Goal: Information Seeking & Learning: Check status

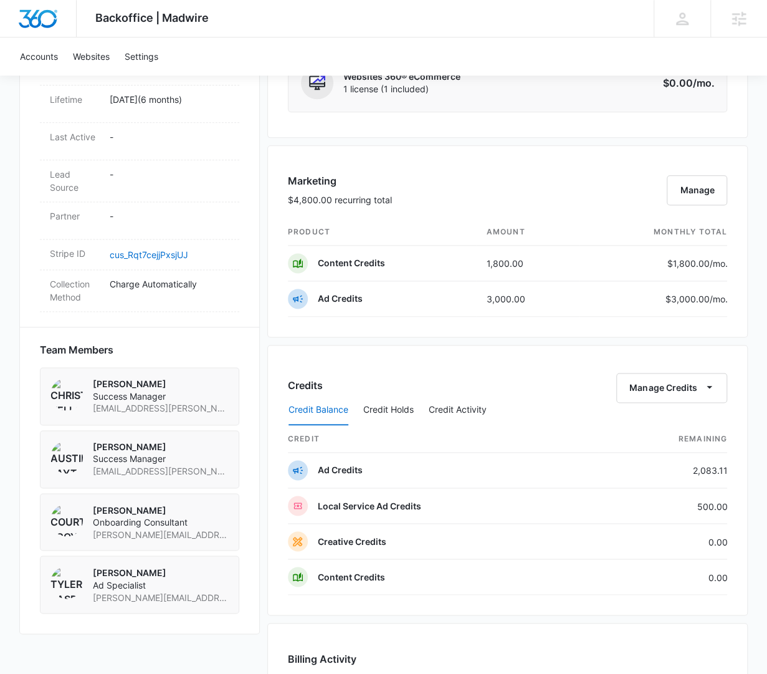
scroll to position [811, 0]
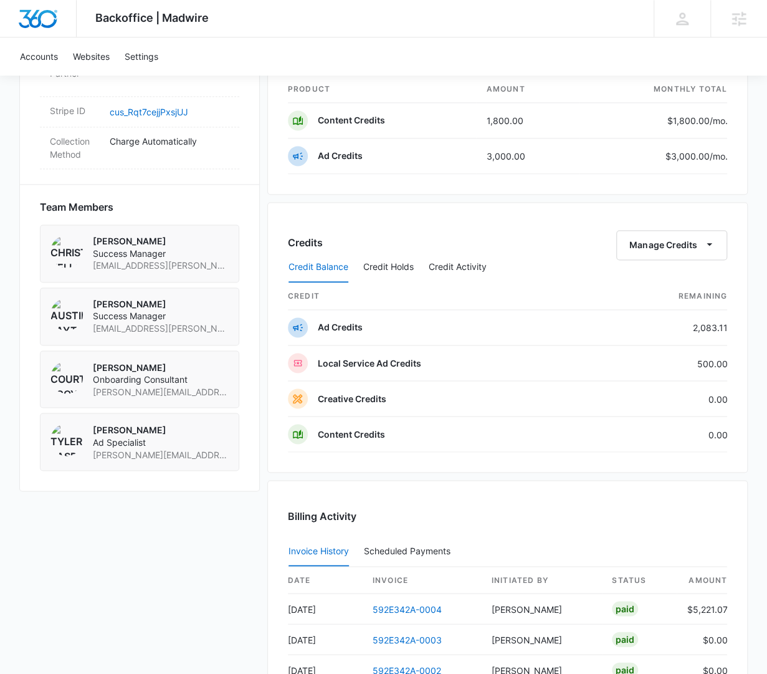
click at [534, 211] on div "Credits Manage Credits Credit Balance Credit Holds Credit Activity credit Remai…" at bounding box center [507, 337] width 481 height 270
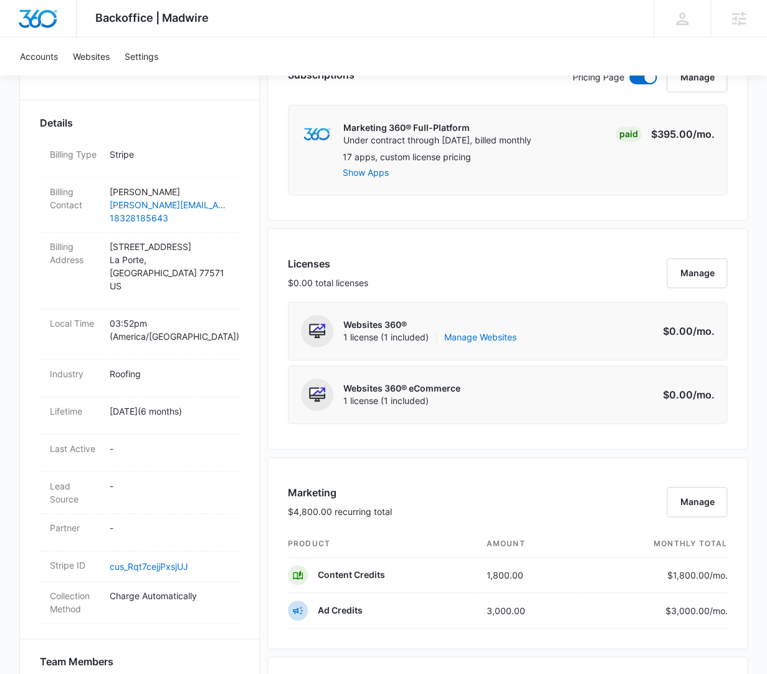
scroll to position [783, 0]
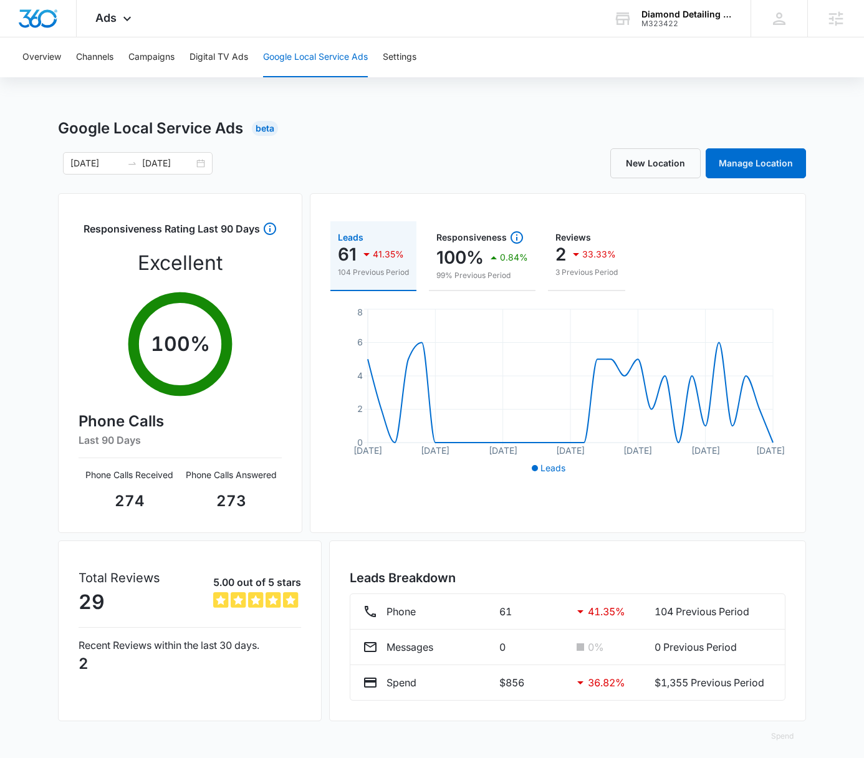
click at [684, 21] on div "M323422" at bounding box center [686, 23] width 91 height 9
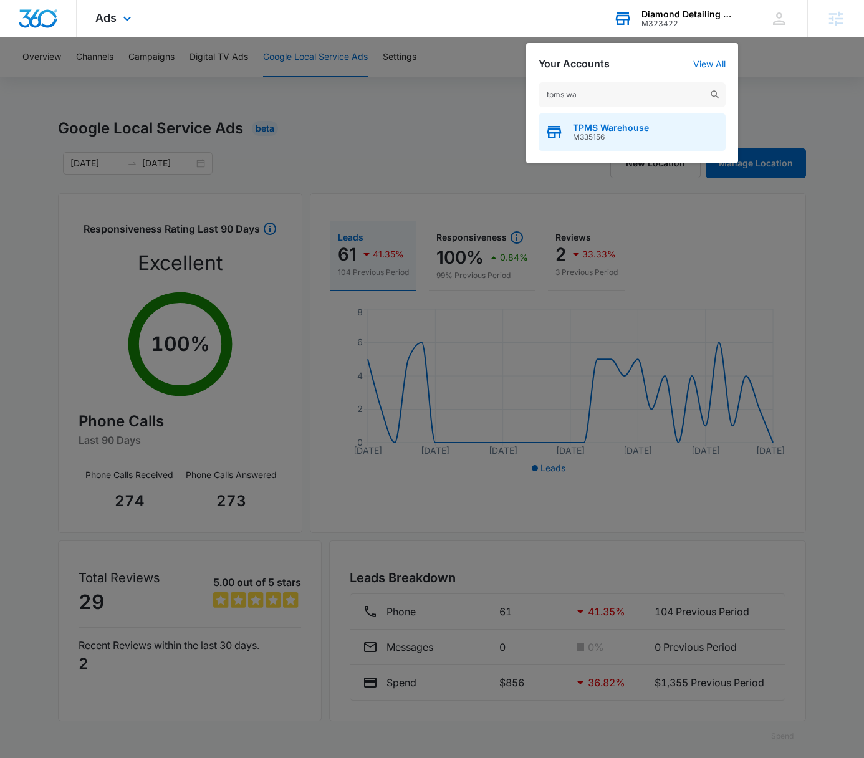
type input "tpms wa"
click at [623, 123] on span "TPMS Warehouse" at bounding box center [611, 128] width 76 height 10
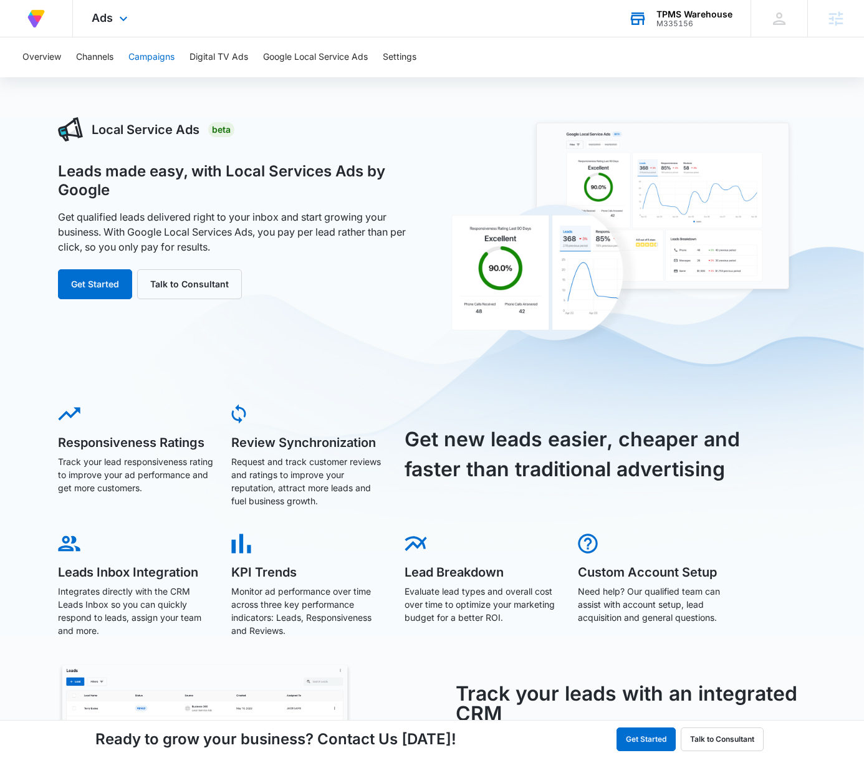
click at [151, 49] on button "Campaigns" at bounding box center [151, 57] width 46 height 40
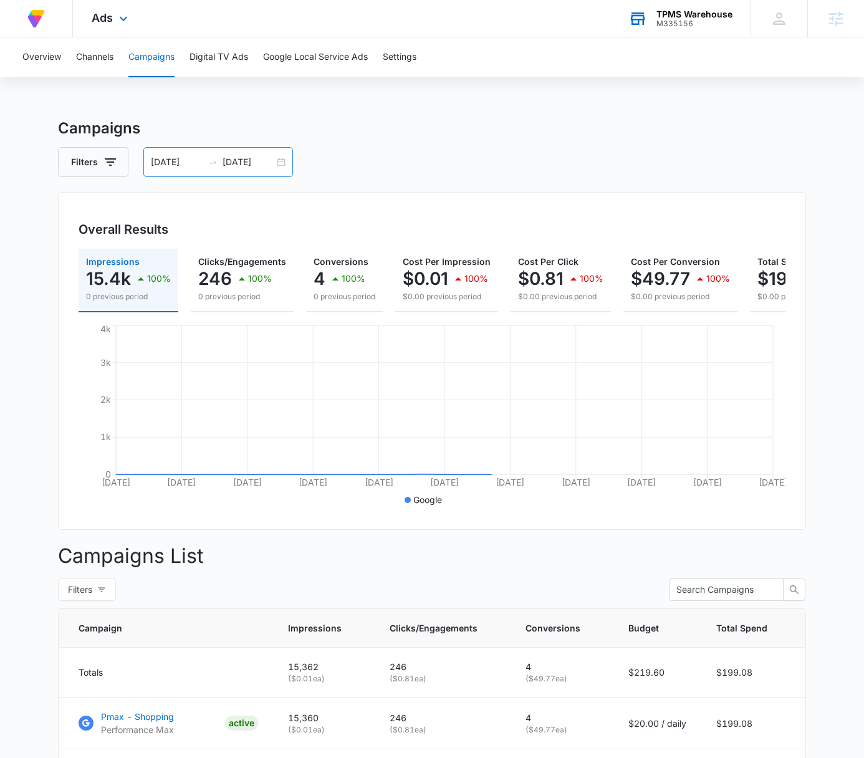
click at [270, 162] on input "09/04/2025" at bounding box center [248, 162] width 52 height 14
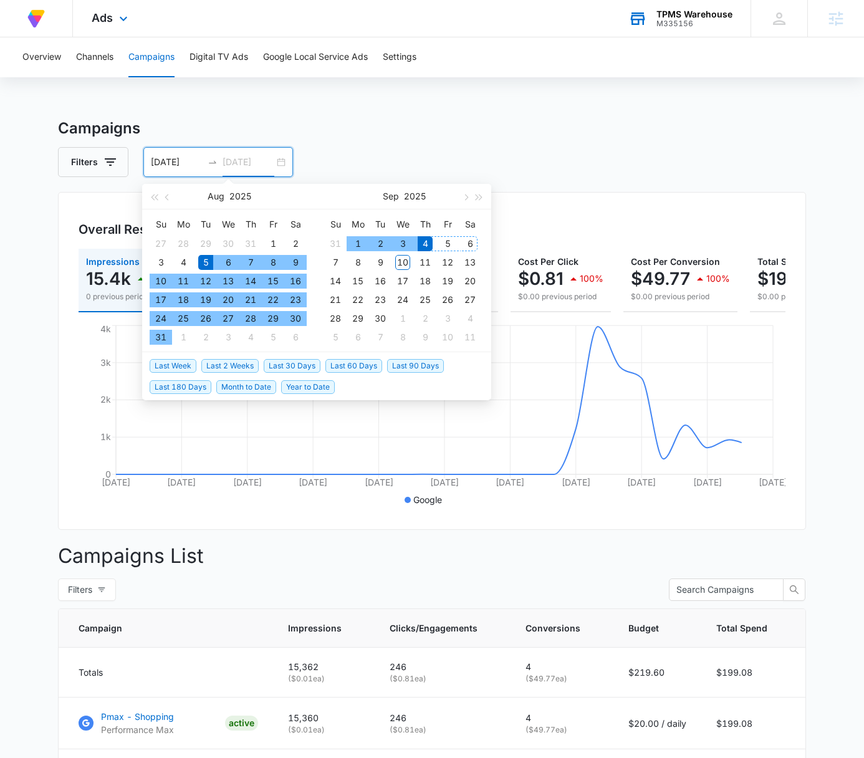
type input "09/04/2025"
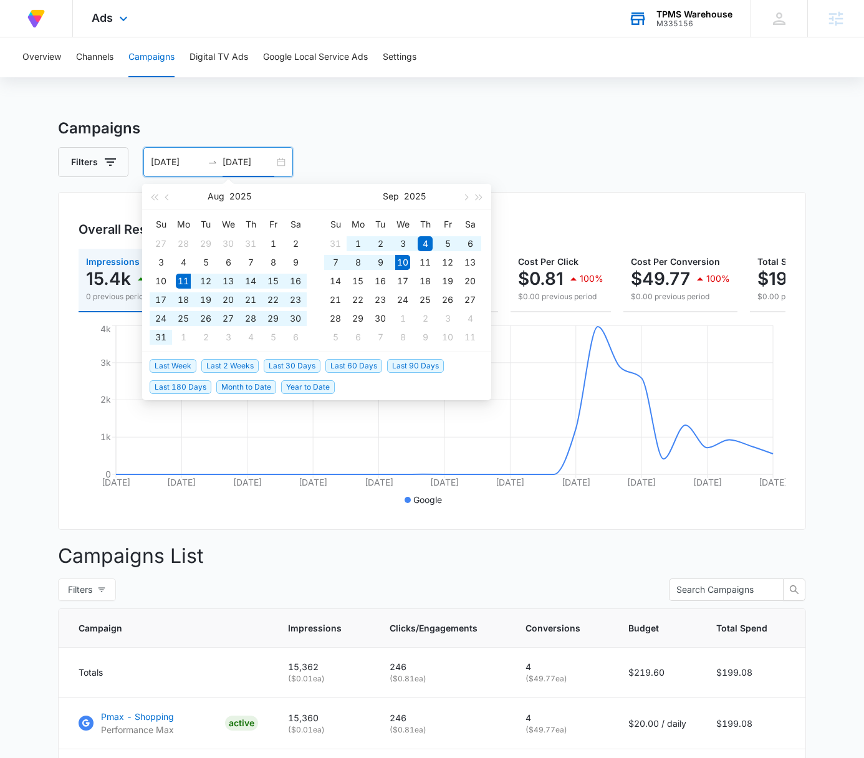
click at [292, 364] on span "Last 30 Days" at bounding box center [292, 366] width 57 height 14
type input "08/11/2025"
type input "09/10/2025"
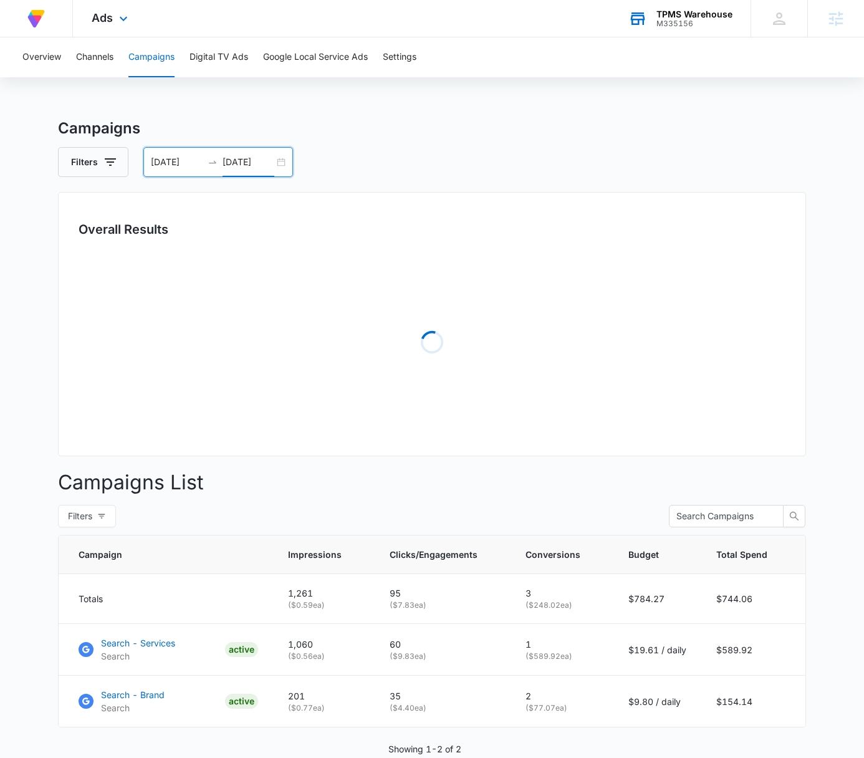
click at [629, 131] on h3 "Campaigns" at bounding box center [432, 128] width 748 height 22
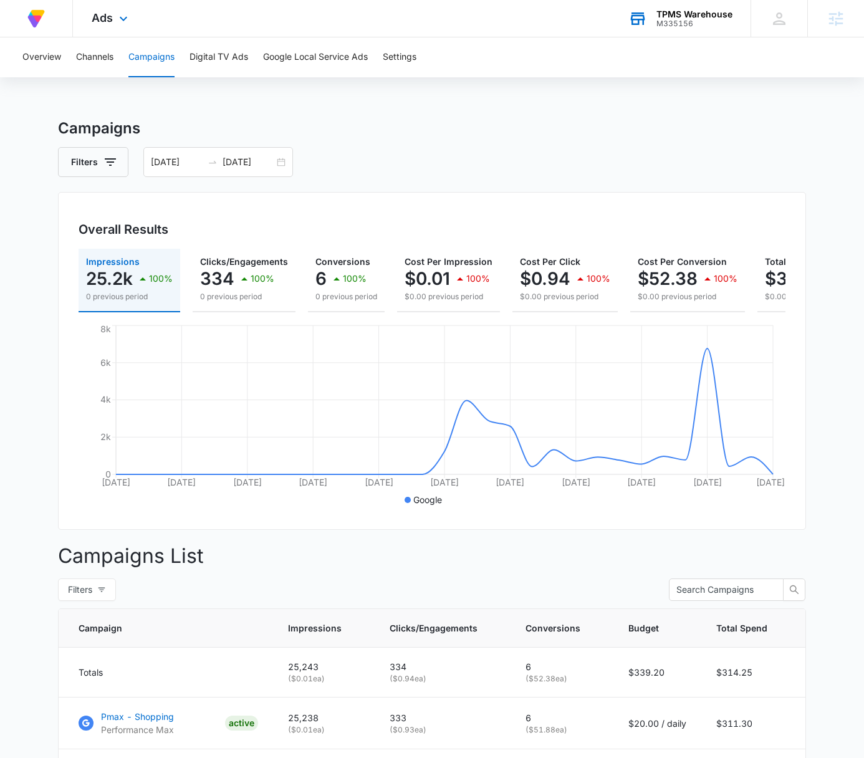
click at [819, 191] on main "Campaigns Filters 08/11/2025 09/10/2025 Overall Results Impressions 25.2k 100% …" at bounding box center [432, 502] width 864 height 771
click at [686, 23] on div "M335156" at bounding box center [694, 23] width 76 height 9
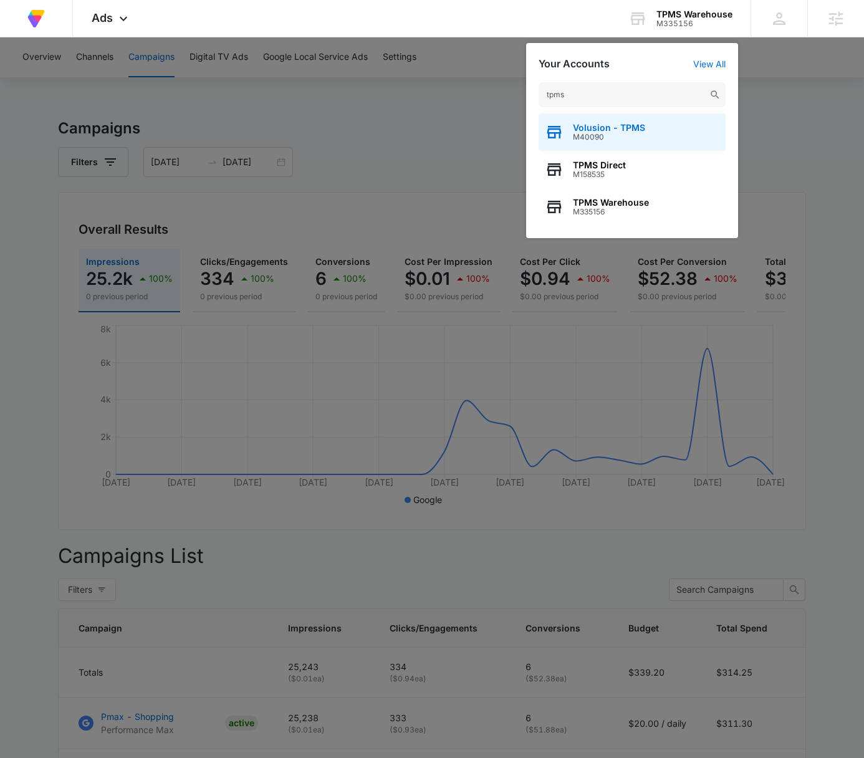
type input "tpms"
click at [664, 135] on div "Volusion - TPMS M40090" at bounding box center [631, 131] width 187 height 37
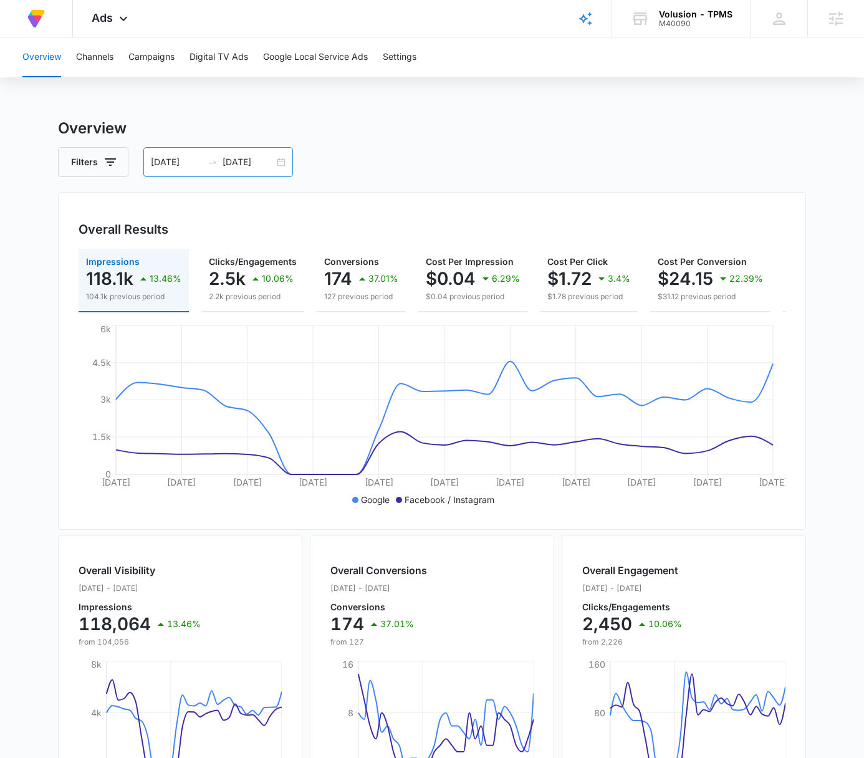
click at [284, 161] on div "08/03/2025 09/02/2025" at bounding box center [218, 162] width 150 height 30
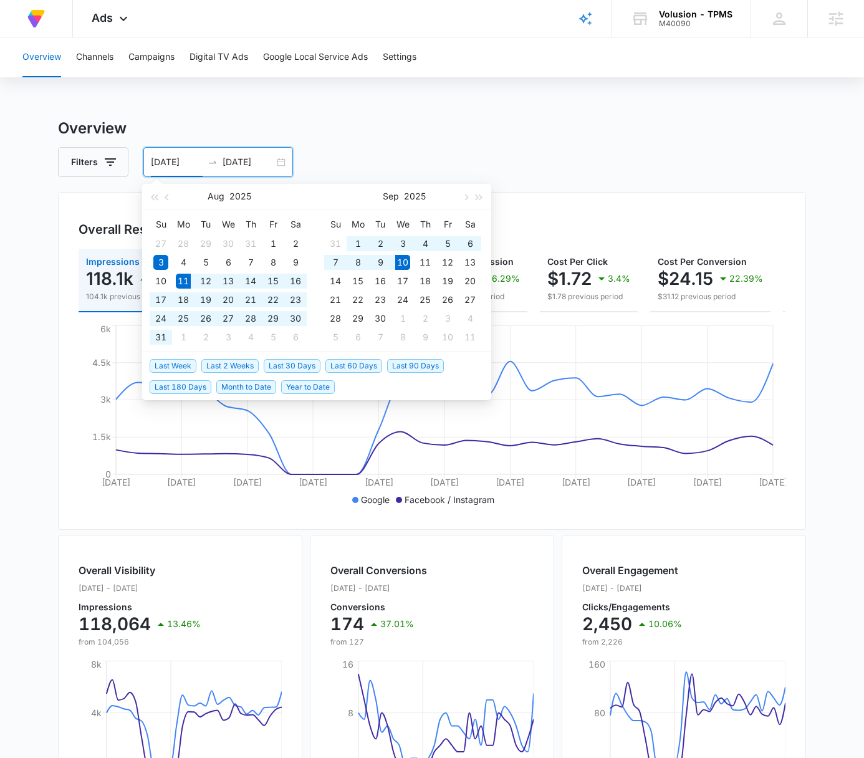
click at [297, 363] on span "Last 30 Days" at bounding box center [292, 366] width 57 height 14
type input "08/11/2025"
type input "09/10/2025"
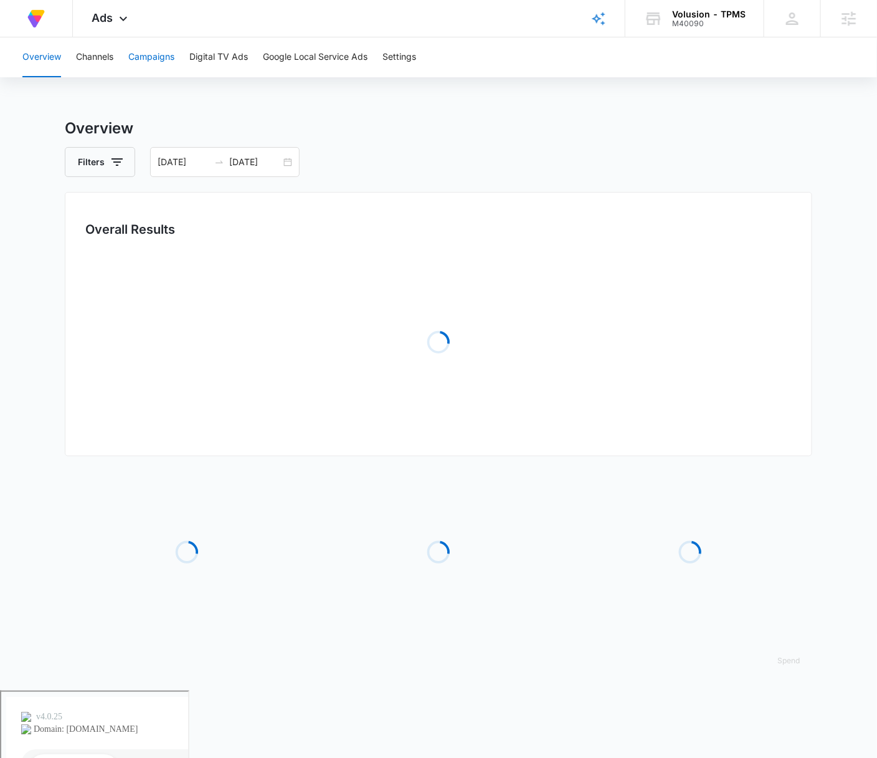
click at [153, 62] on button "Campaigns" at bounding box center [151, 57] width 46 height 40
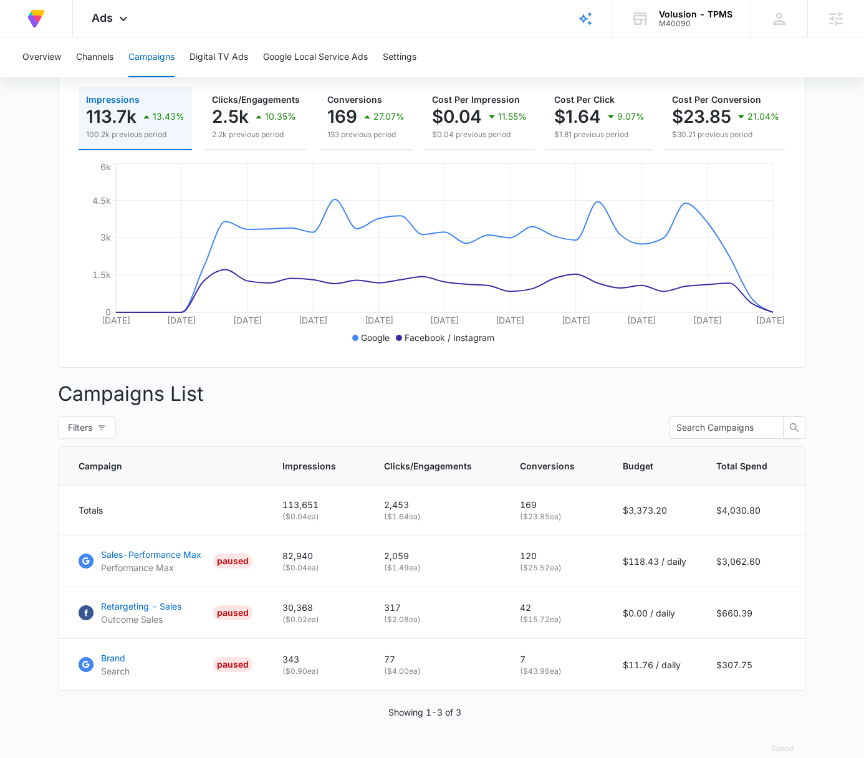
scroll to position [161, 0]
click at [831, 241] on main "Campaigns Filters 08/11/2025 09/10/2025 Overall Results Impressions 113.7k 13.4…" at bounding box center [432, 367] width 864 height 823
click at [819, 231] on main "Campaigns Filters 08/11/2025 09/10/2025 Overall Results Impressions 113.7k 13.4…" at bounding box center [432, 367] width 864 height 823
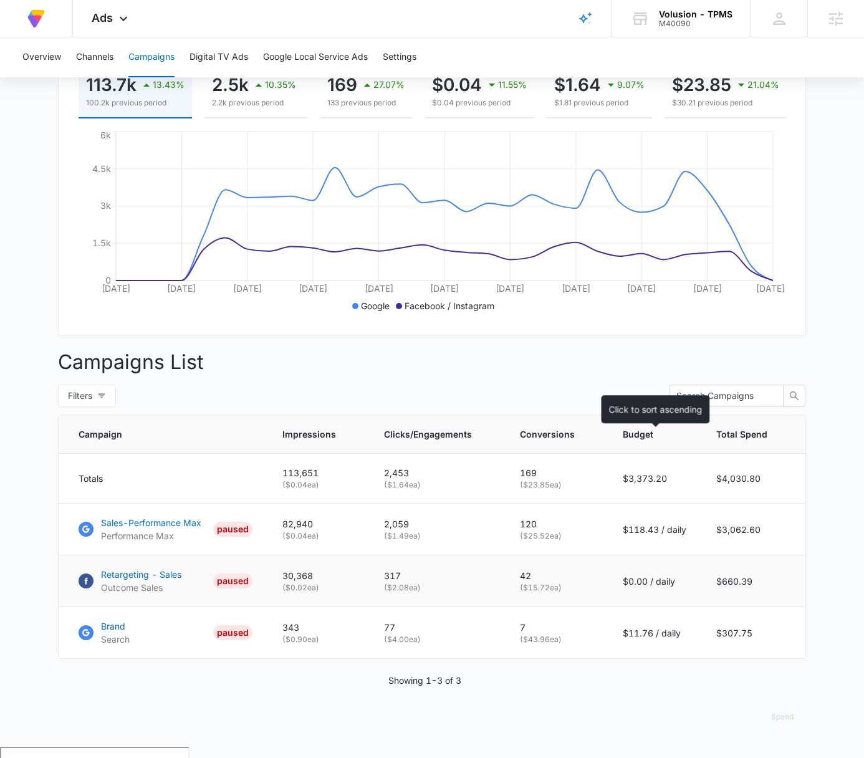
scroll to position [194, 0]
drag, startPoint x: 632, startPoint y: 541, endPoint x: 661, endPoint y: 542, distance: 28.0
click at [661, 535] on p "$118.43 / daily" at bounding box center [655, 528] width 64 height 13
copy p "118.43"
click at [647, 579] on td "$0.00 / daily" at bounding box center [654, 581] width 93 height 52
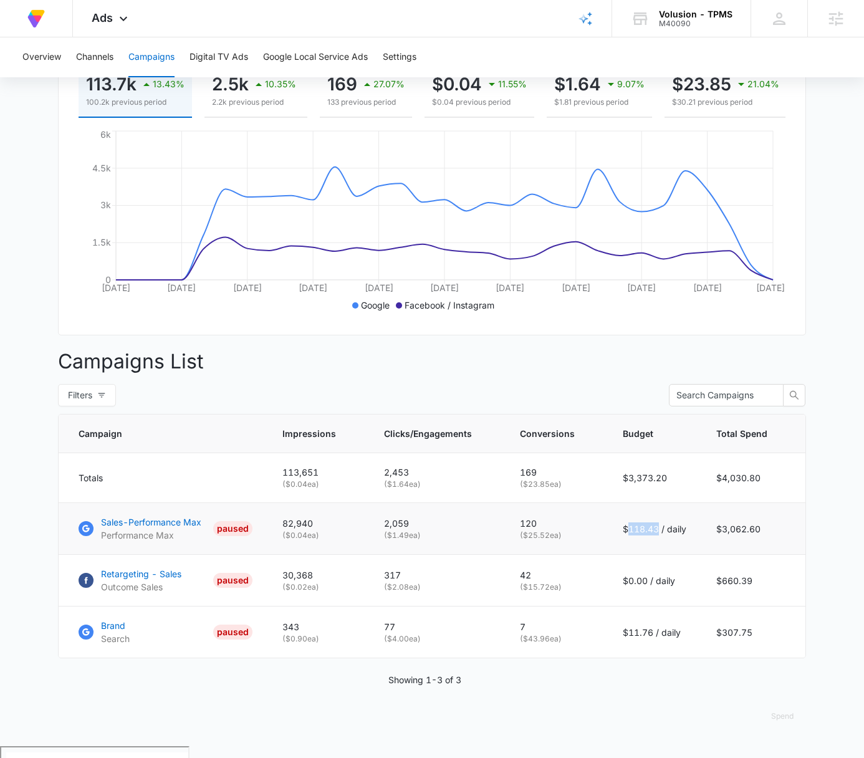
drag, startPoint x: 628, startPoint y: 543, endPoint x: 658, endPoint y: 544, distance: 30.5
click at [658, 535] on p "$118.43 / daily" at bounding box center [655, 528] width 64 height 13
copy p "118.43"
